Goal: Task Accomplishment & Management: Use online tool/utility

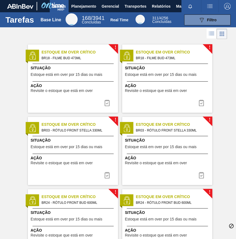
click at [177, 8] on div "[PERSON_NAME] todas como lido" at bounding box center [206, 6] width 59 height 12
click at [177, 7] on div "[PERSON_NAME] todas como lido" at bounding box center [206, 6] width 59 height 12
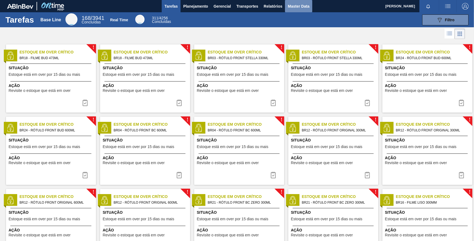
click at [235, 7] on span "Master Data" at bounding box center [299, 6] width 22 height 7
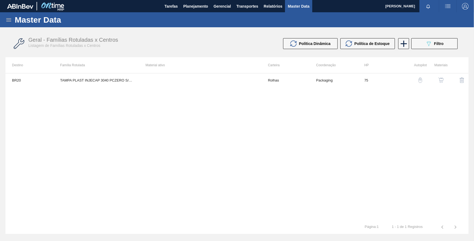
click at [13, 16] on div "Master Data" at bounding box center [237, 19] width 474 height 15
click at [5, 23] on div "Master Data" at bounding box center [237, 19] width 474 height 15
click at [6, 20] on icon at bounding box center [8, 20] width 7 height 7
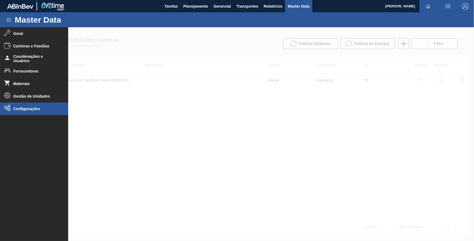
click at [16, 113] on li "Configurações" at bounding box center [34, 109] width 68 height 13
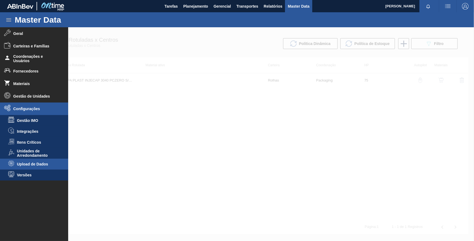
click at [37, 161] on li "Upload de Dados" at bounding box center [34, 164] width 68 height 11
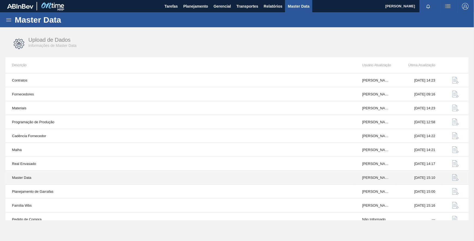
click at [235, 176] on img "button" at bounding box center [455, 177] width 7 height 7
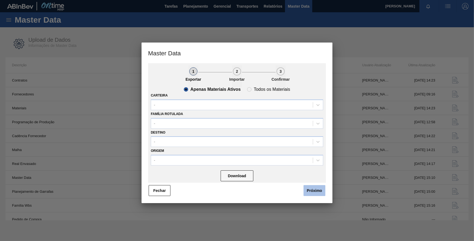
click at [235, 187] on button "Próximo" at bounding box center [314, 190] width 22 height 11
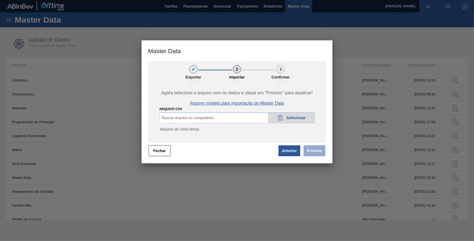
click at [235, 106] on span "Arquivo modelo para importação do Master Data" at bounding box center [237, 103] width 94 height 5
click at [235, 118] on span "Selecionar" at bounding box center [295, 118] width 19 height 4
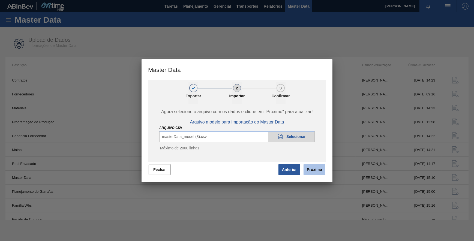
click at [235, 168] on button "Próximo" at bounding box center [314, 169] width 22 height 11
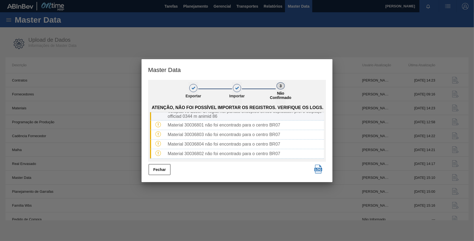
scroll to position [35, 0]
click at [158, 172] on button "Fechar" at bounding box center [160, 169] width 22 height 11
